Goal: Task Accomplishment & Management: Use online tool/utility

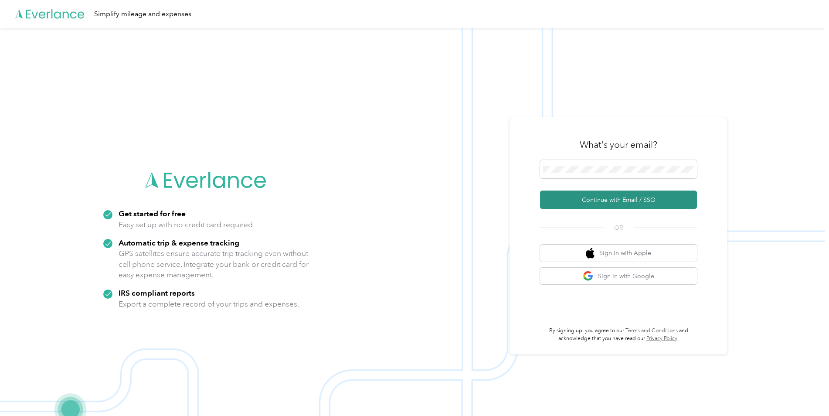
click at [589, 196] on button "Continue with Email / SSO" at bounding box center [618, 199] width 157 height 18
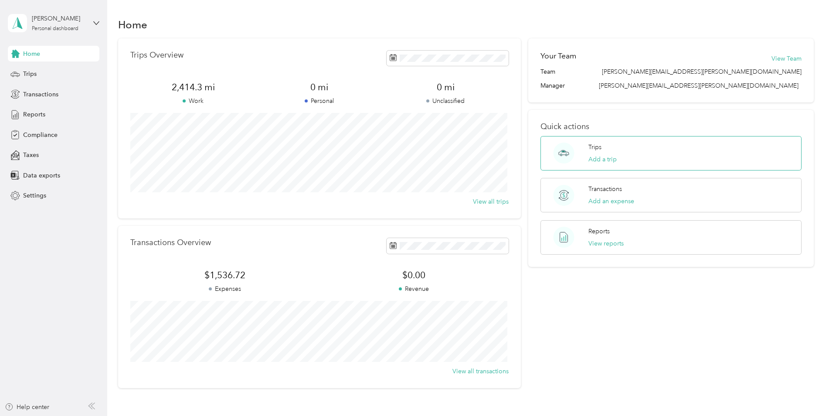
click at [637, 154] on div "Trips Add a trip" at bounding box center [670, 153] width 261 height 34
